Goal: Task Accomplishment & Management: Use online tool/utility

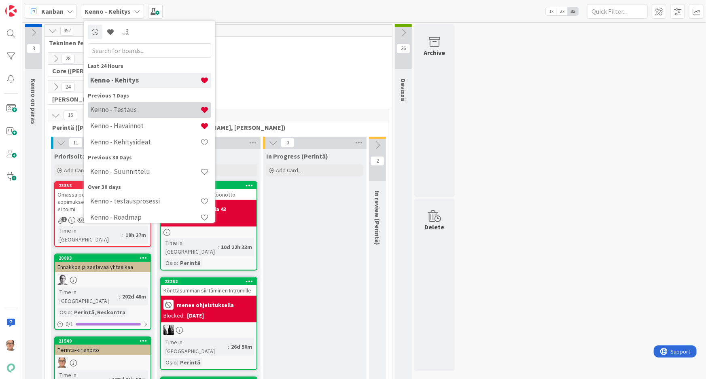
click at [150, 109] on h4 "Kenno - Testaus" at bounding box center [145, 110] width 110 height 8
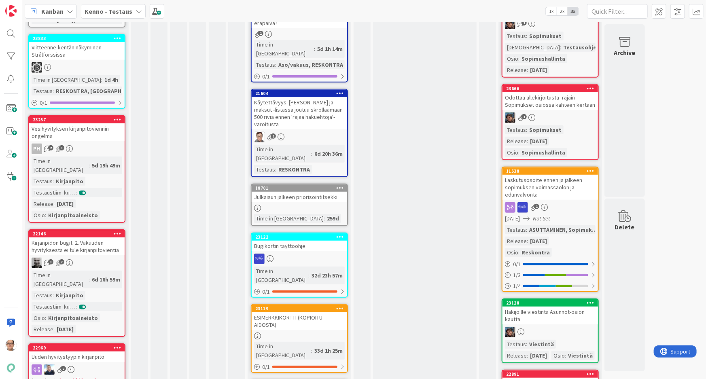
scroll to position [184, 0]
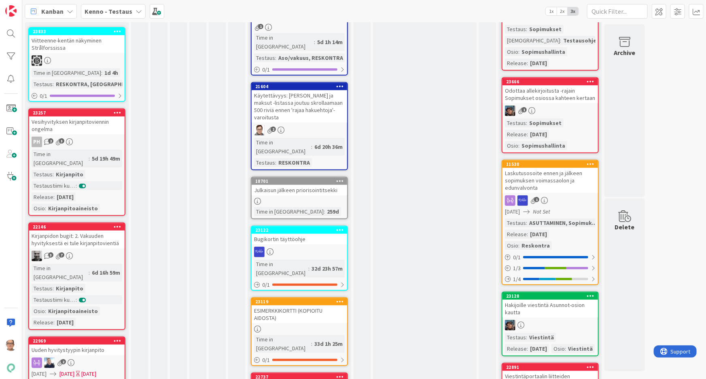
click at [90, 154] on div "5d 19h 49m" at bounding box center [106, 158] width 32 height 9
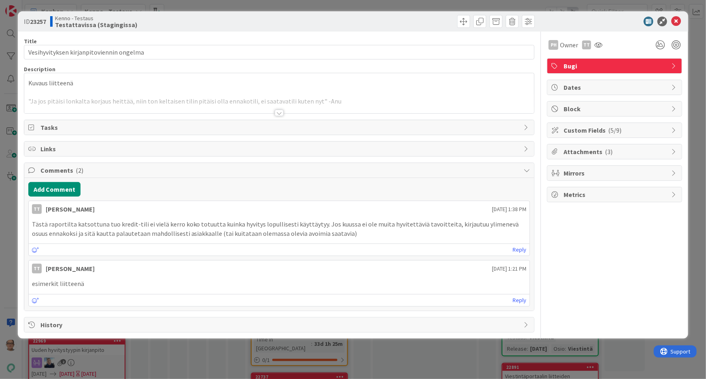
click at [279, 111] on div at bounding box center [279, 113] width 9 height 6
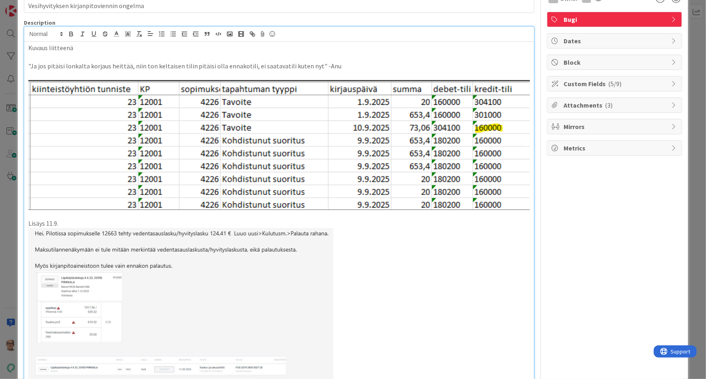
scroll to position [110, 0]
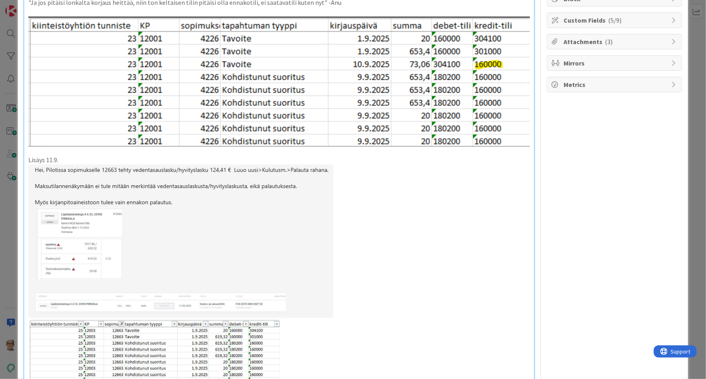
click at [97, 261] on img at bounding box center [180, 277] width 305 height 225
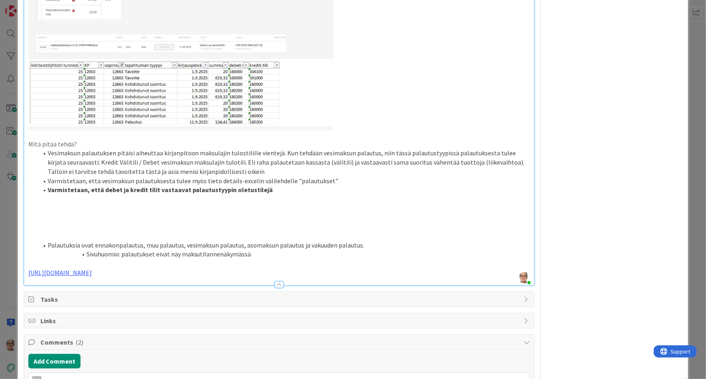
scroll to position [405, 0]
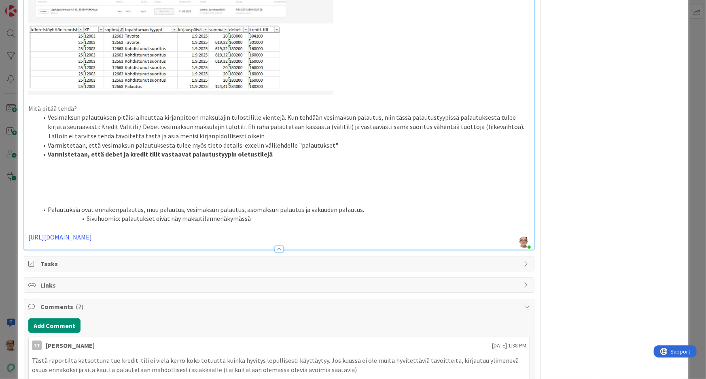
click at [168, 237] on p "[URL][DOMAIN_NAME]" at bounding box center [279, 237] width 502 height 9
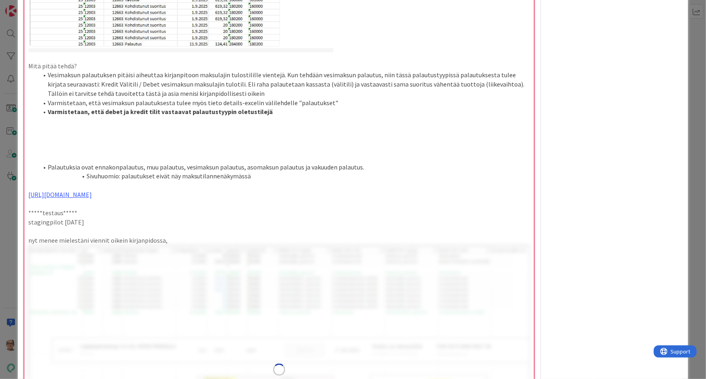
scroll to position [478, 0]
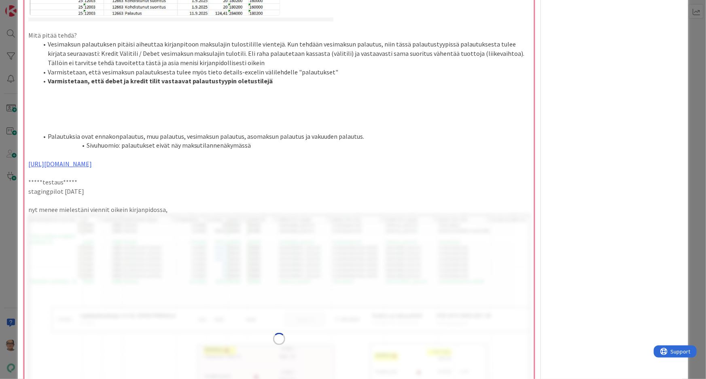
click at [170, 287] on img at bounding box center [279, 340] width 502 height 250
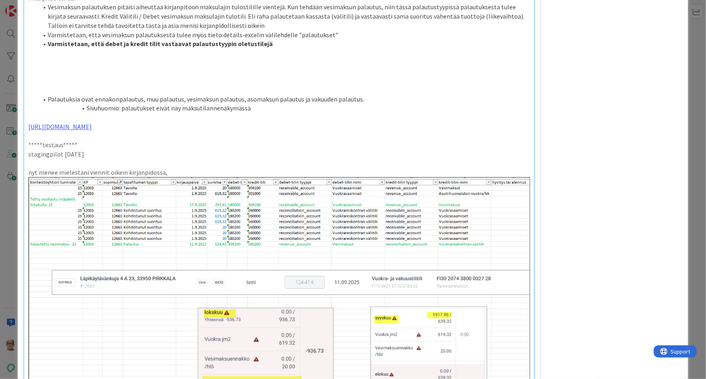
scroll to position [515, 0]
click at [168, 171] on p "nyt menee mielestäni viennit oikein kirjanpidossa," at bounding box center [279, 172] width 502 height 9
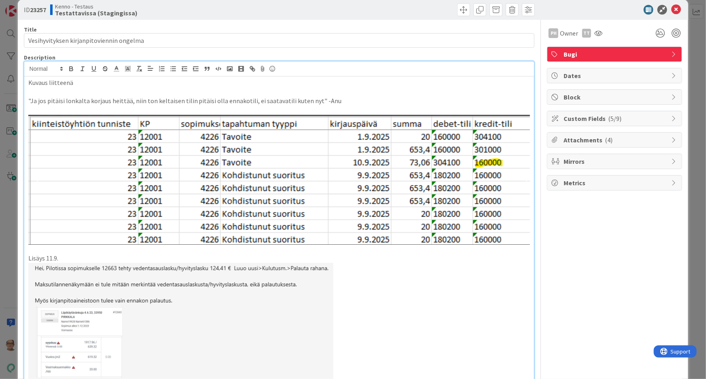
scroll to position [0, 0]
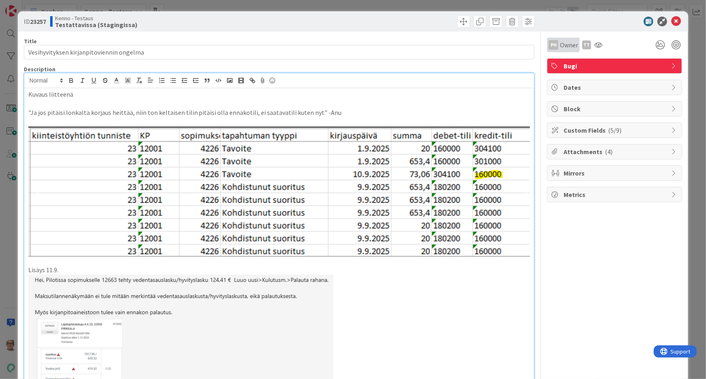
click at [560, 48] on span "Owner" at bounding box center [569, 45] width 18 height 10
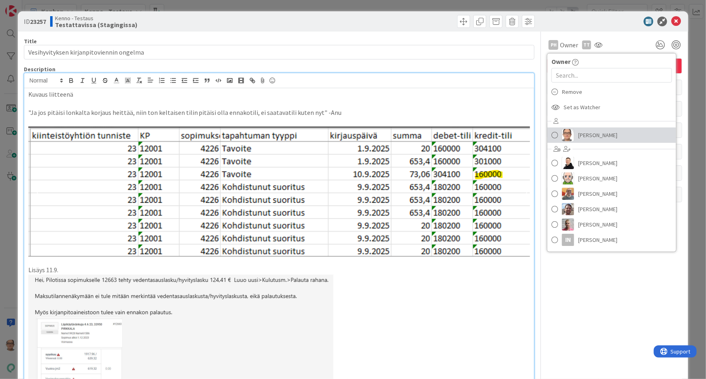
click at [572, 138] on link "[PERSON_NAME]" at bounding box center [612, 135] width 129 height 15
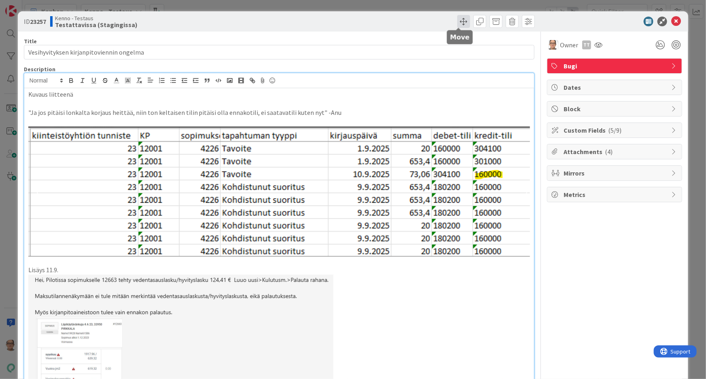
click at [459, 18] on span at bounding box center [463, 21] width 13 height 13
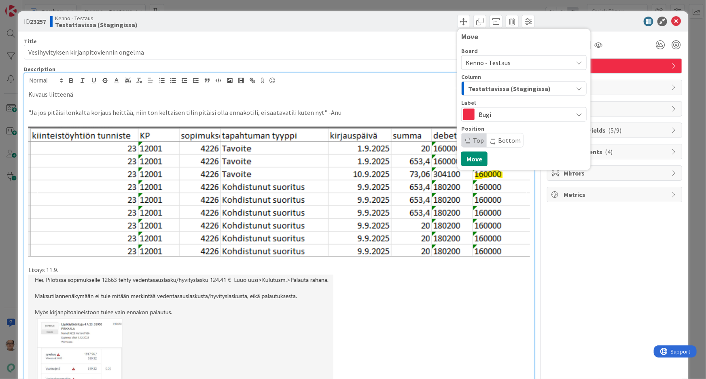
click at [477, 87] on span "Testattavissa (Stagingissa)" at bounding box center [509, 88] width 83 height 11
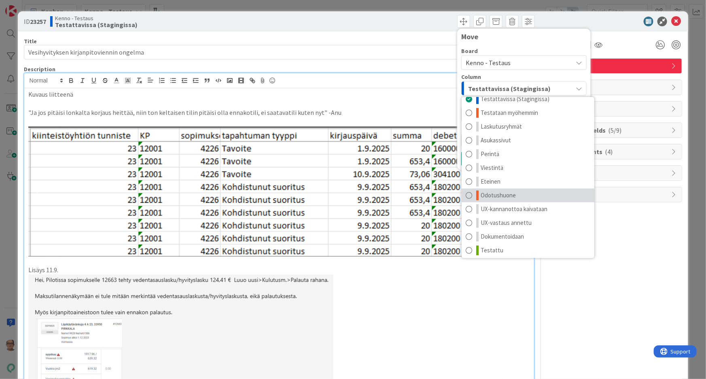
scroll to position [10, 0]
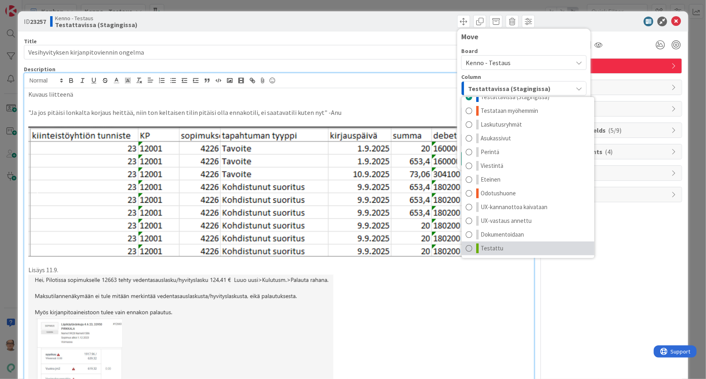
click at [466, 247] on span at bounding box center [469, 249] width 6 height 10
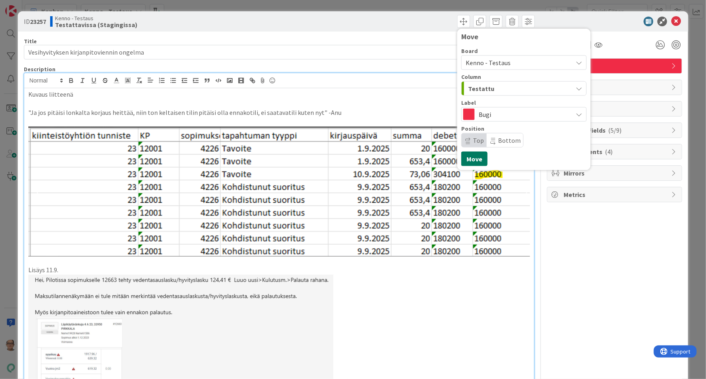
click at [470, 157] on button "Move" at bounding box center [474, 159] width 26 height 15
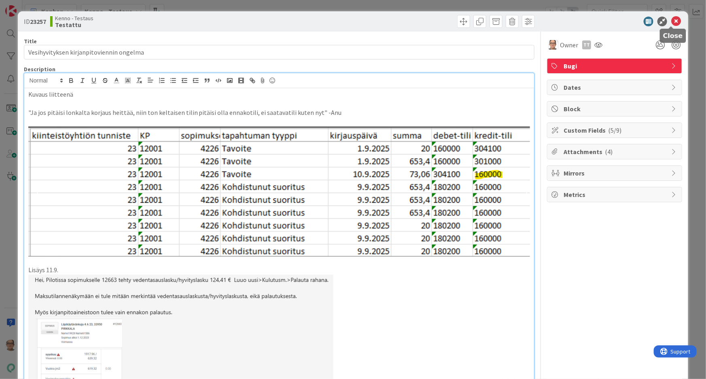
click at [672, 21] on icon at bounding box center [677, 22] width 10 height 10
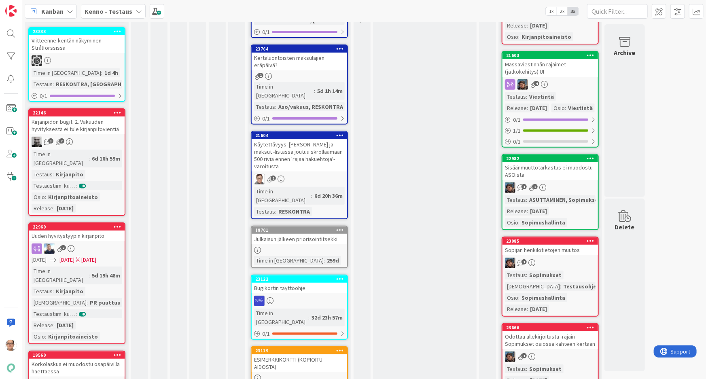
click at [90, 154] on div "6d 16h 59m" at bounding box center [106, 158] width 32 height 9
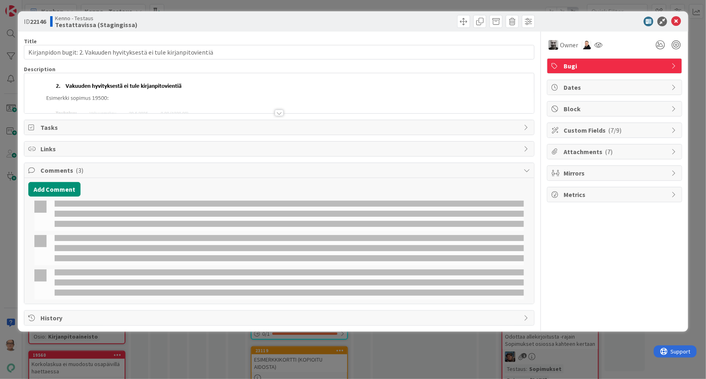
click at [280, 115] on div at bounding box center [279, 113] width 9 height 6
